Goal: Information Seeking & Learning: Find specific fact

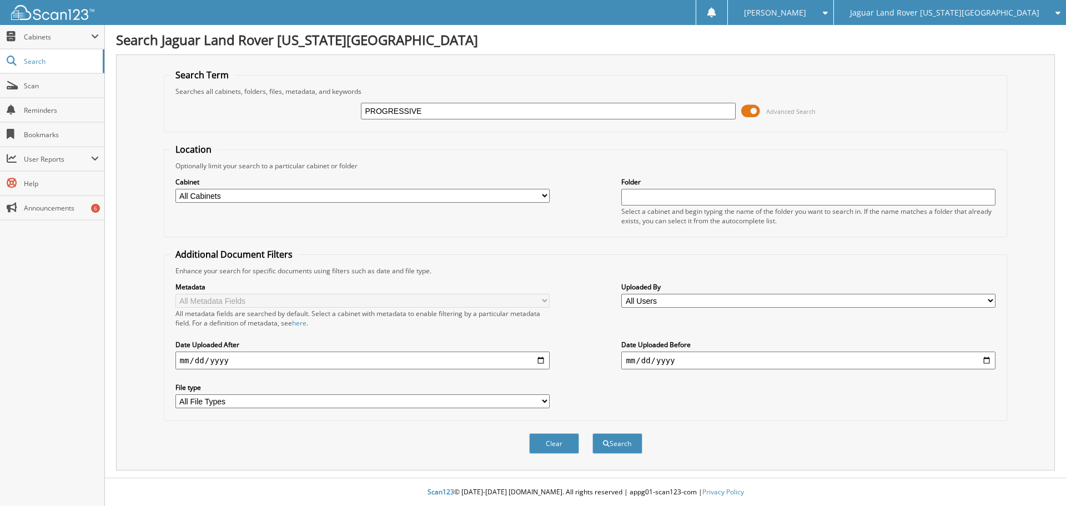
type input "PROGRESSIVE"
click at [592, 433] on button "Search" at bounding box center [617, 443] width 50 height 21
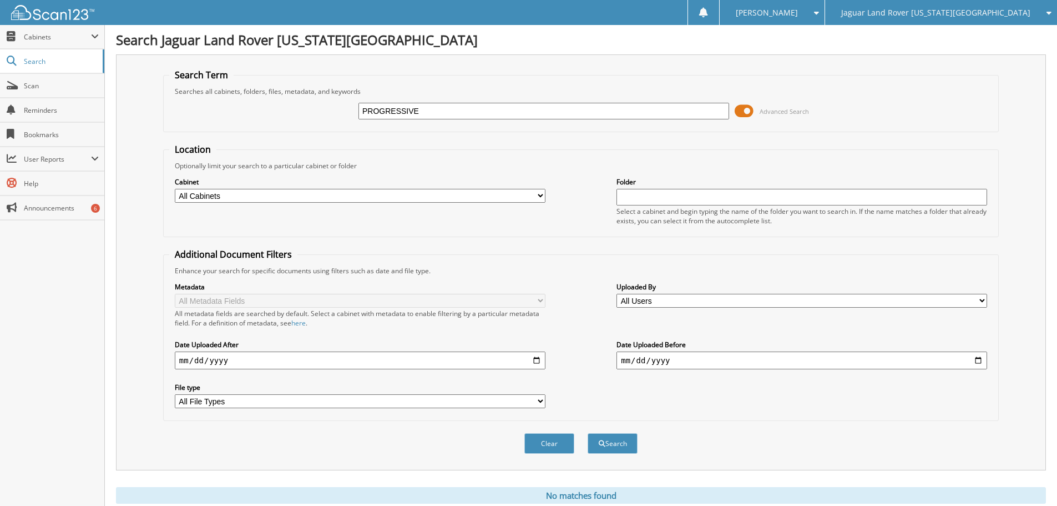
drag, startPoint x: 484, startPoint y: 105, endPoint x: 178, endPoint y: 149, distance: 309.6
click at [178, 149] on form "Search Term Searches all cabinets, folders, files, metadata, and keywords PROGR…" at bounding box center [581, 267] width 836 height 397
type input "PROGRESSIVE"
click at [588, 433] on button "Search" at bounding box center [613, 443] width 50 height 21
